Goal: Find specific page/section: Find specific page/section

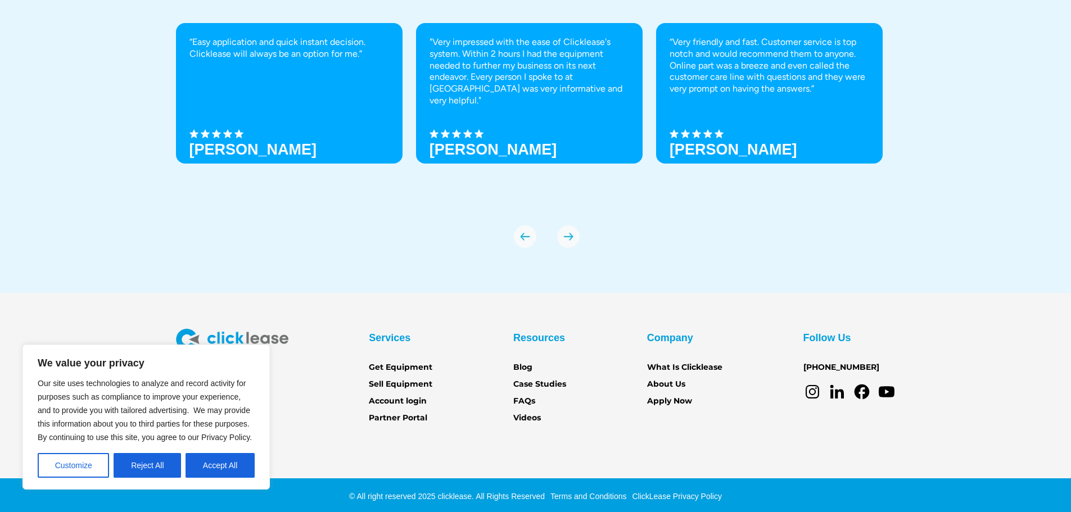
scroll to position [3927, 0]
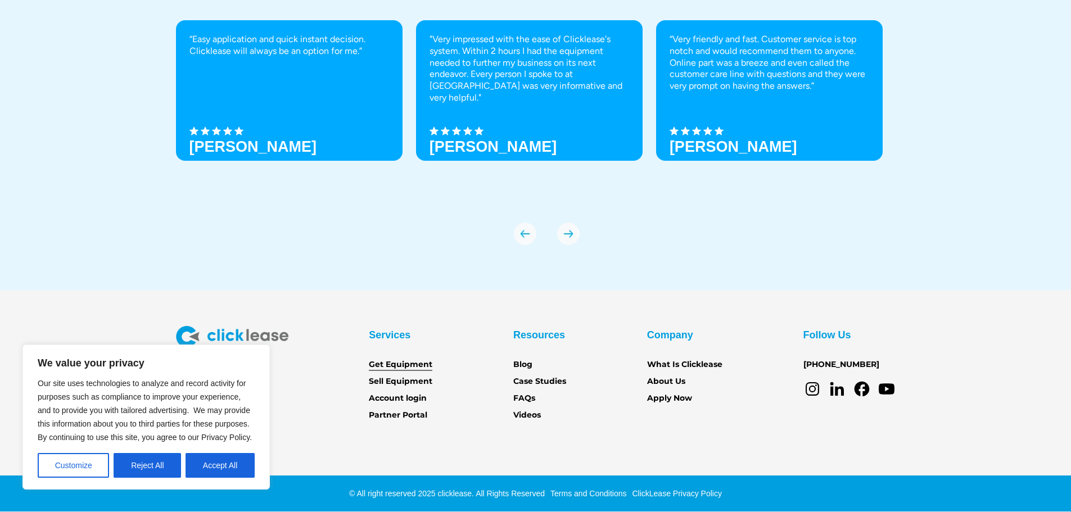
click at [407, 363] on link "Get Equipment" at bounding box center [401, 365] width 64 height 12
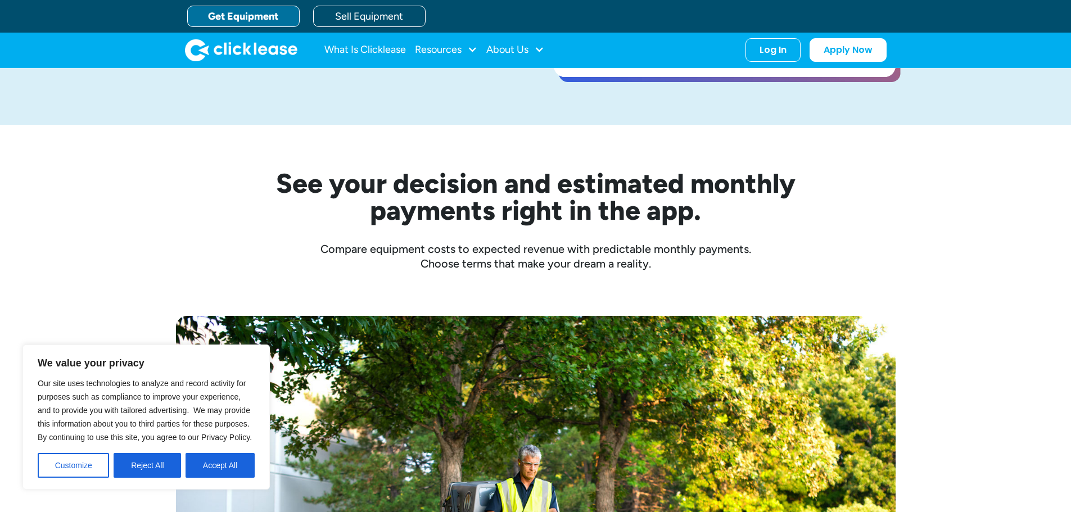
scroll to position [225, 0]
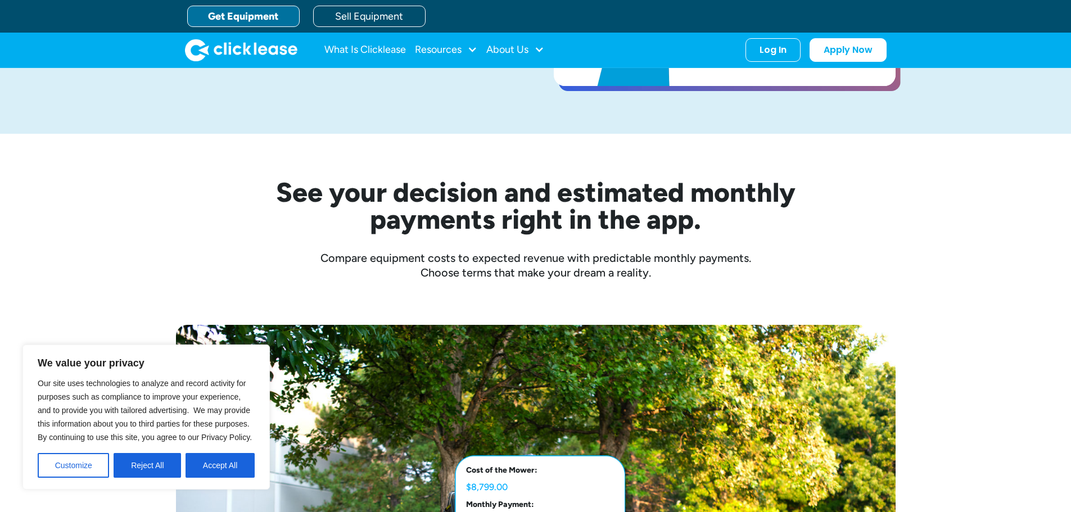
click at [527, 34] on div "What Is Clicklease Resources Blog Case Studies Videos FAQs About Us About Us Ca…" at bounding box center [535, 50] width 701 height 35
click at [526, 40] on div "About Us" at bounding box center [515, 50] width 58 height 22
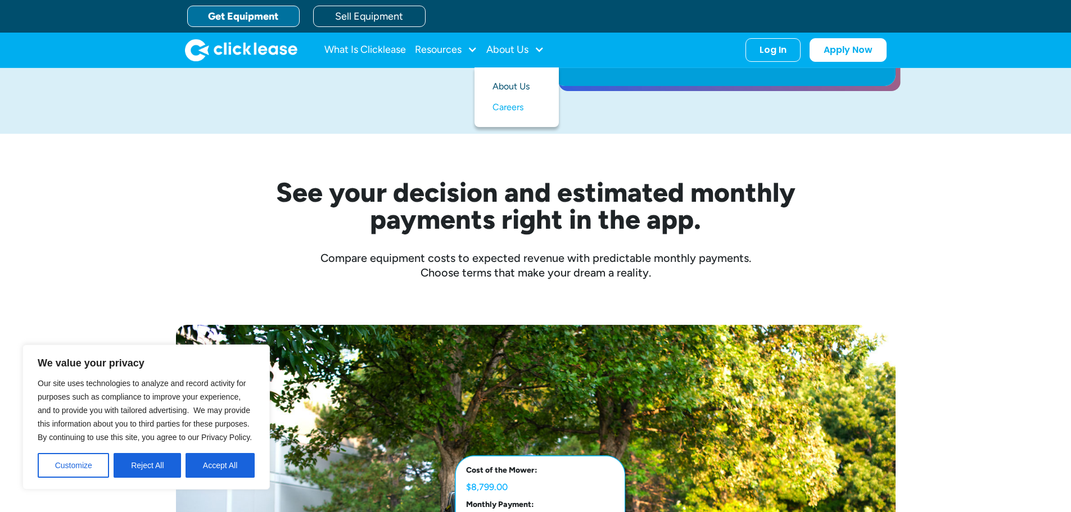
click at [506, 88] on link "About Us" at bounding box center [516, 86] width 48 height 21
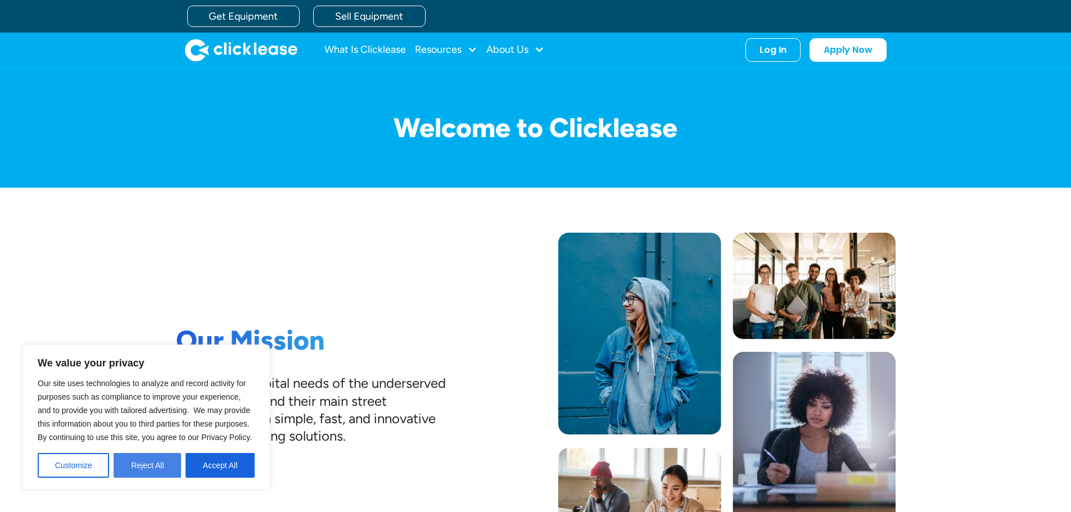
click at [135, 470] on button "Reject All" at bounding box center [147, 465] width 67 height 25
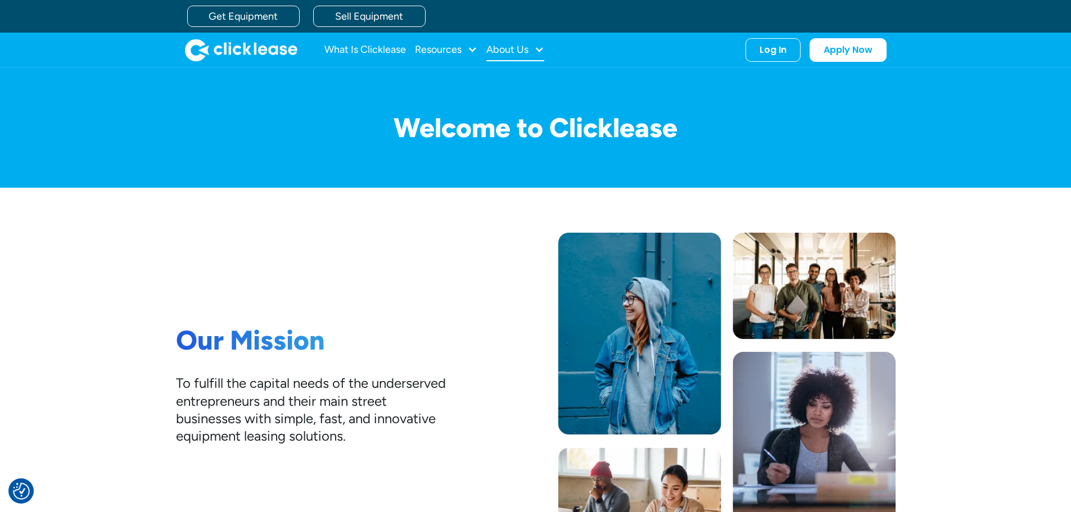
click at [540, 51] on div at bounding box center [539, 49] width 10 height 10
click at [350, 11] on link "Sell Equipment" at bounding box center [369, 16] width 112 height 21
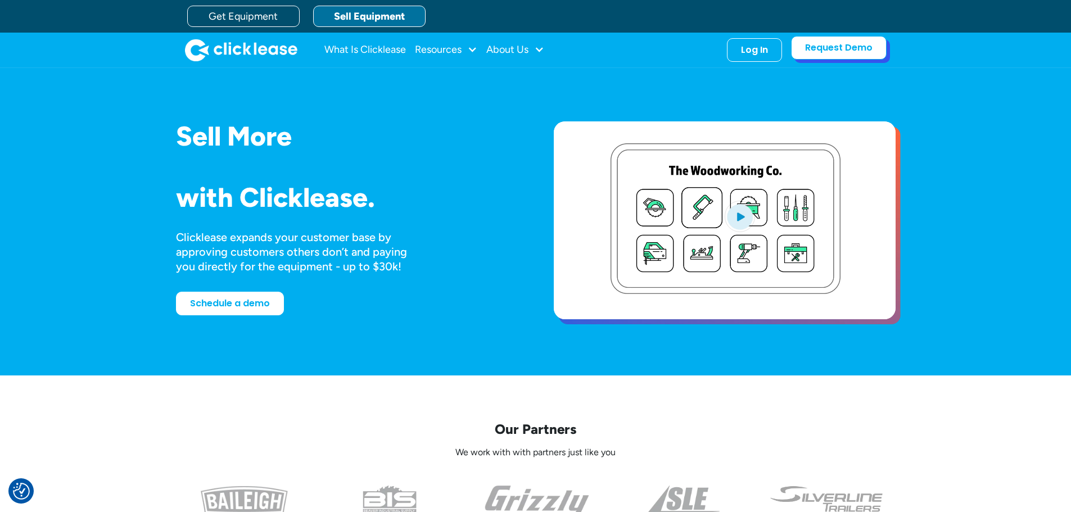
click at [827, 47] on link "Request Demo" at bounding box center [839, 48] width 96 height 24
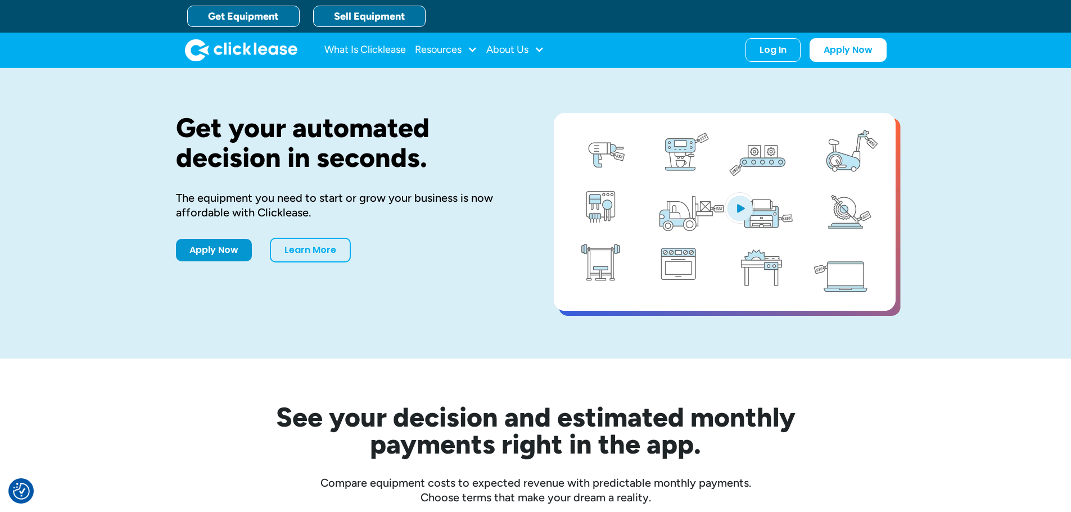
click at [361, 15] on link "Sell Equipment" at bounding box center [369, 16] width 112 height 21
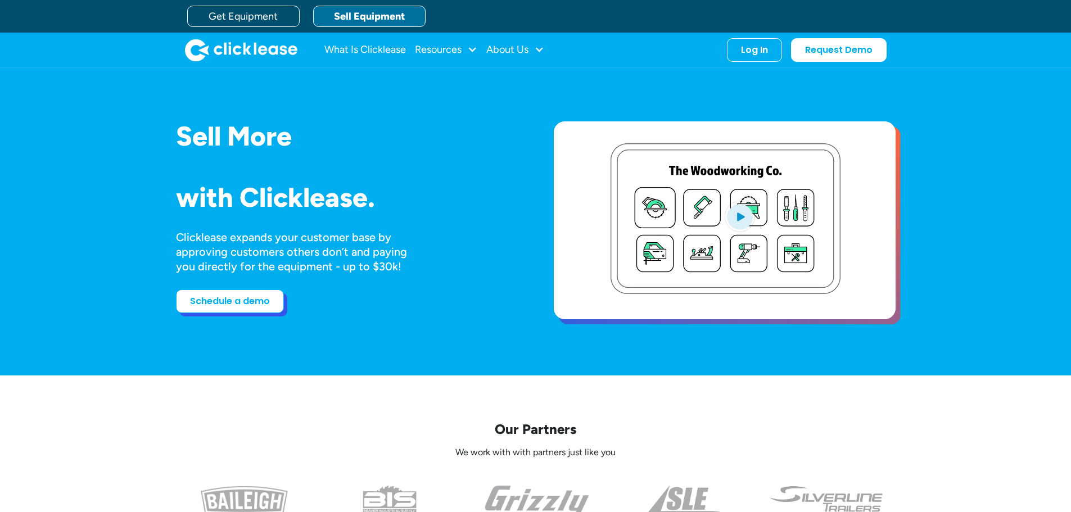
click at [226, 296] on link "Schedule a demo" at bounding box center [230, 301] width 108 height 24
